Goal: Information Seeking & Learning: Learn about a topic

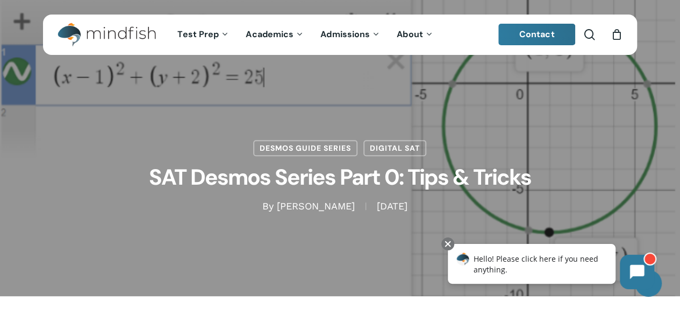
click at [310, 124] on div "Desmos Guide Series Digital SAT SAT Desmos Series Part 0: Tips & Tricks By [PER…" at bounding box center [340, 147] width 594 height 129
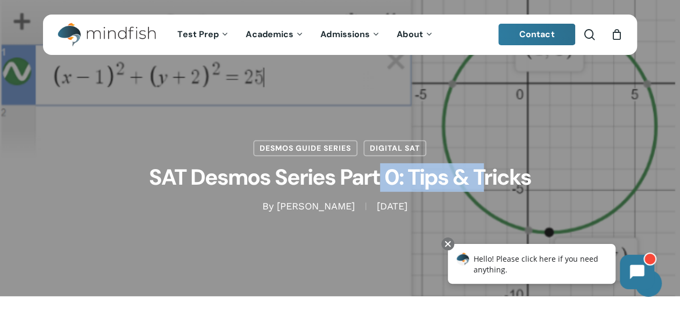
drag, startPoint x: 380, startPoint y: 178, endPoint x: 484, endPoint y: 176, distance: 103.8
click at [484, 176] on h1 "SAT Desmos Series Part 0: Tips & Tricks" at bounding box center [341, 178] width 538 height 44
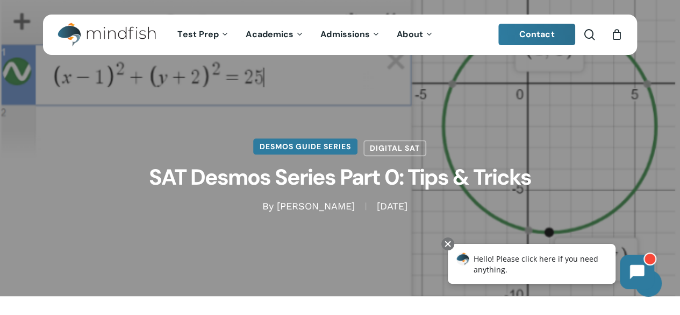
click at [329, 155] on div "Desmos Guide Series Digital SAT SAT Desmos Series Part 0: Tips & Tricks By [PER…" at bounding box center [340, 147] width 594 height 129
click at [281, 152] on link "Desmos Guide Series" at bounding box center [305, 146] width 104 height 16
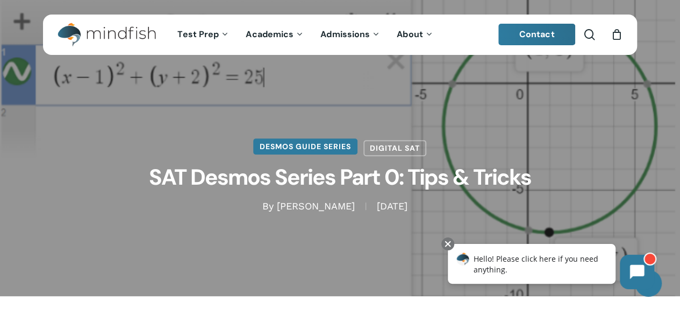
click at [281, 152] on link "Desmos Guide Series" at bounding box center [305, 146] width 104 height 16
